Goal: Navigation & Orientation: Find specific page/section

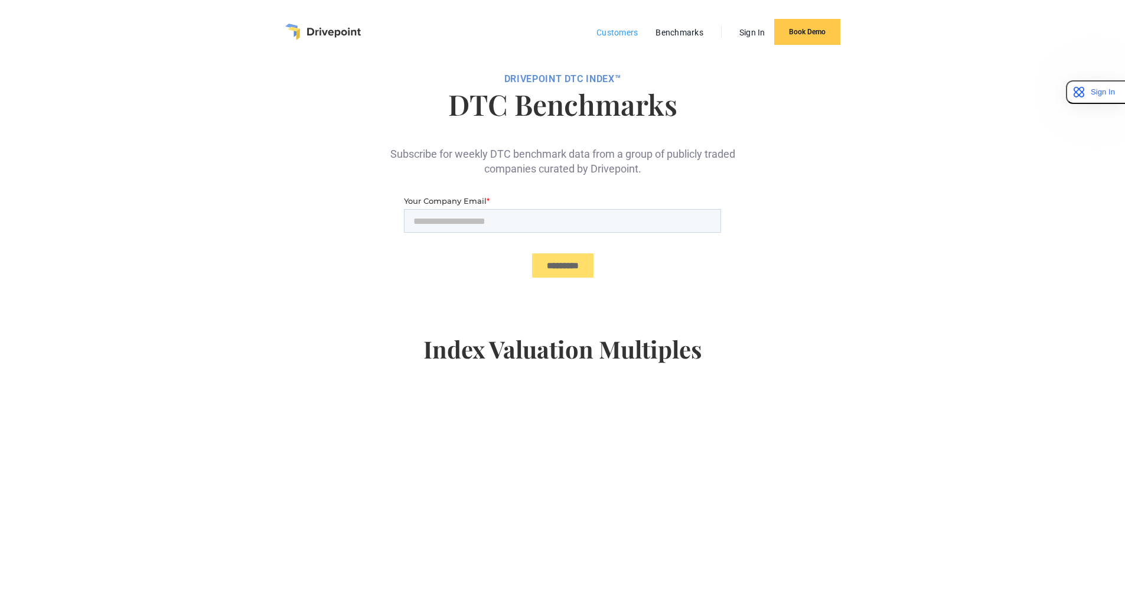
click at [613, 32] on link "Customers" at bounding box center [616, 32] width 53 height 15
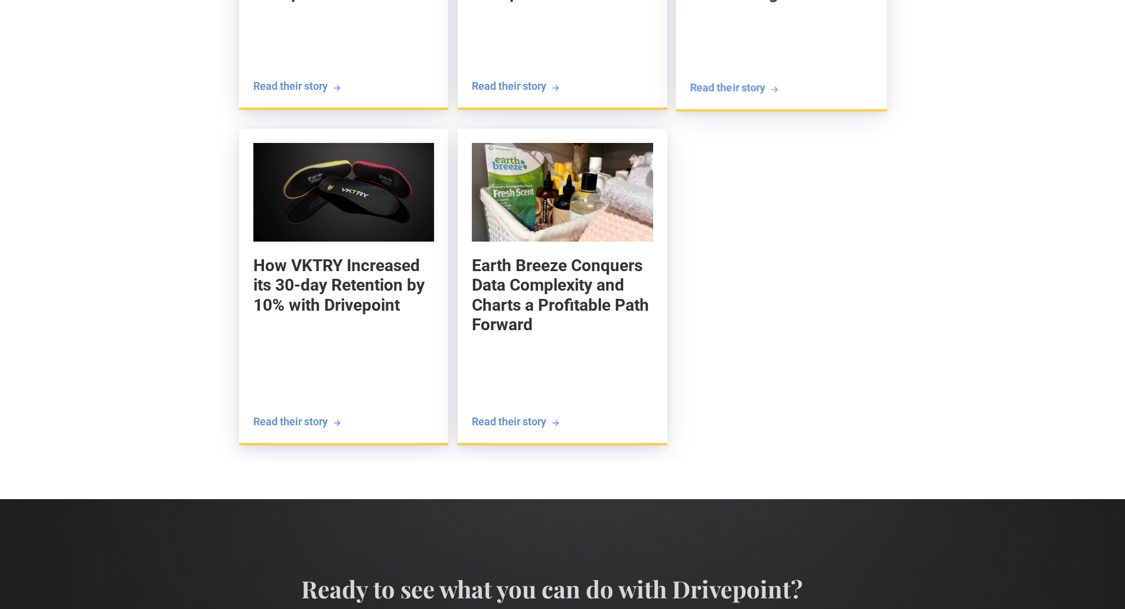
scroll to position [2261, 0]
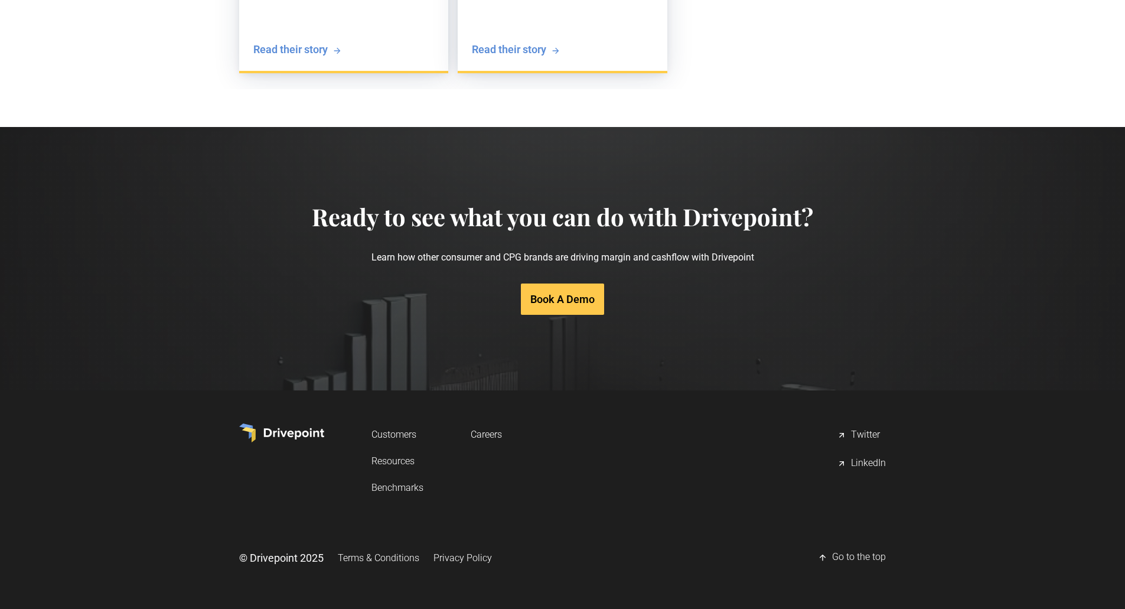
click at [870, 460] on div "LinkedIn" at bounding box center [868, 463] width 35 height 14
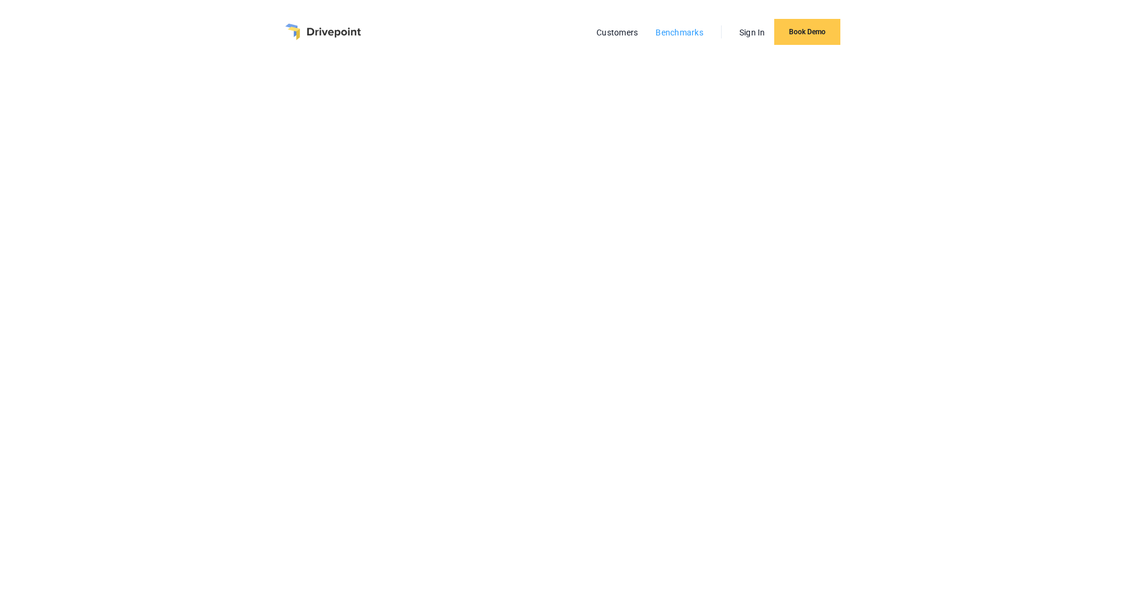
click at [678, 33] on link "Benchmarks" at bounding box center [679, 32] width 60 height 15
